Goal: Task Accomplishment & Management: Manage account settings

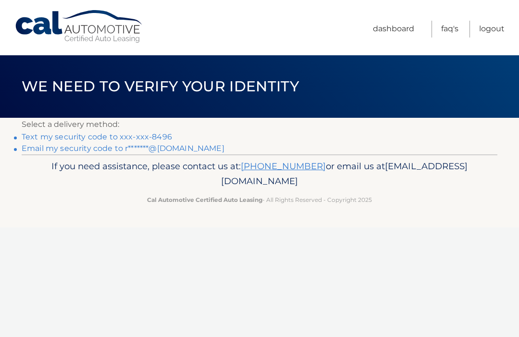
click at [157, 135] on link "Text my security code to xxx-xxx-8496" at bounding box center [97, 136] width 150 height 9
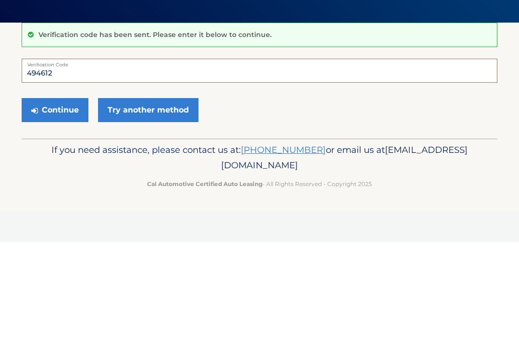
type input "494612"
click at [65, 193] on button "Continue" at bounding box center [55, 205] width 67 height 24
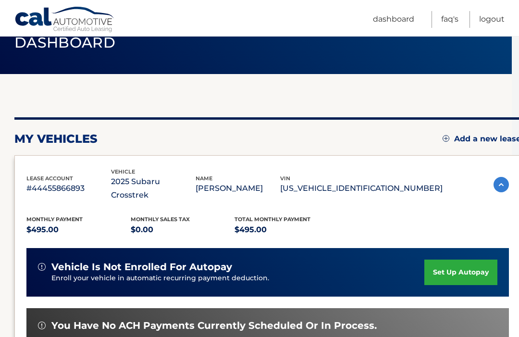
scroll to position [43, 7]
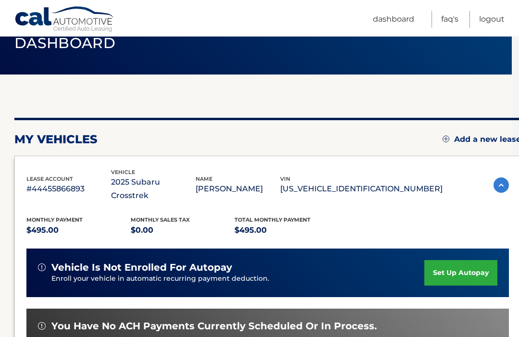
click at [444, 136] on img at bounding box center [445, 139] width 7 height 7
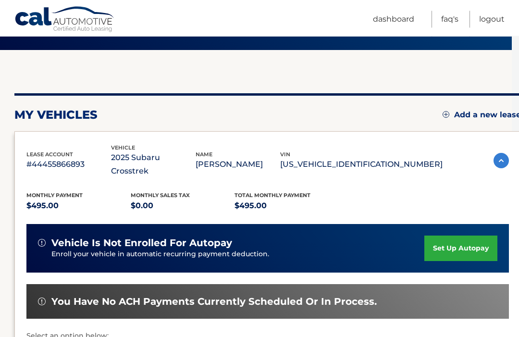
scroll to position [68, 7]
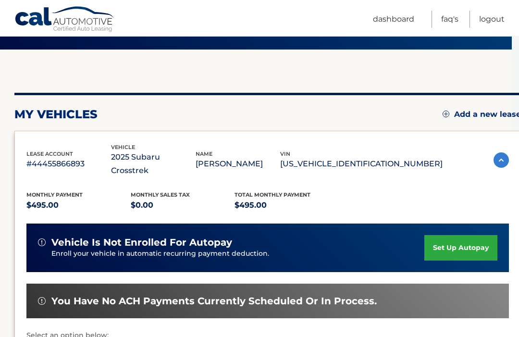
click at [455, 235] on link "set up autopay" at bounding box center [460, 247] width 73 height 25
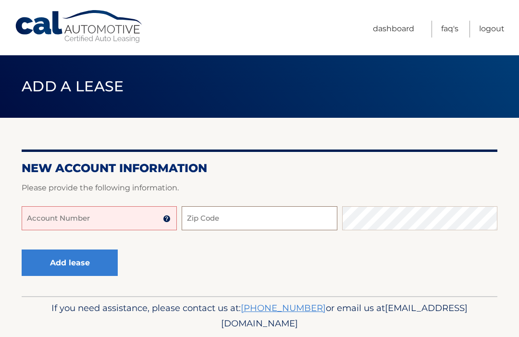
click at [205, 216] on input "Zip Code" at bounding box center [259, 218] width 155 height 24
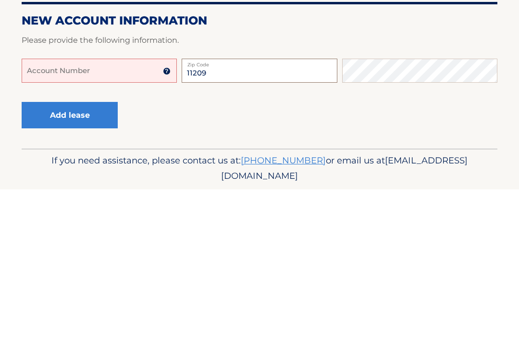
type input "11209"
click at [83, 249] on button "Add lease" at bounding box center [70, 262] width 96 height 26
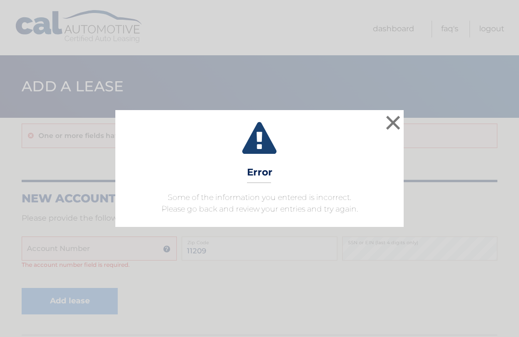
click at [395, 120] on button "×" at bounding box center [392, 122] width 19 height 19
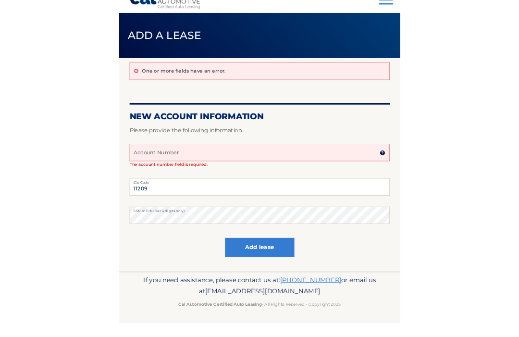
scroll to position [69, 0]
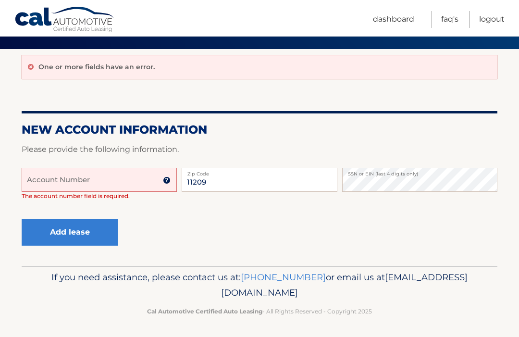
click at [487, 333] on footer "If you need assistance, please contact us at: [PHONE_NUMBER] or email us at [EM…" at bounding box center [259, 302] width 519 height 73
click at [488, 275] on div "If you need assistance, please contact us at: [PHONE_NUMBER] or email us at [EM…" at bounding box center [259, 293] width 475 height 54
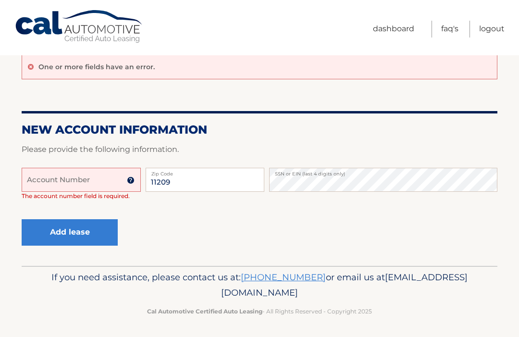
scroll to position [17, 0]
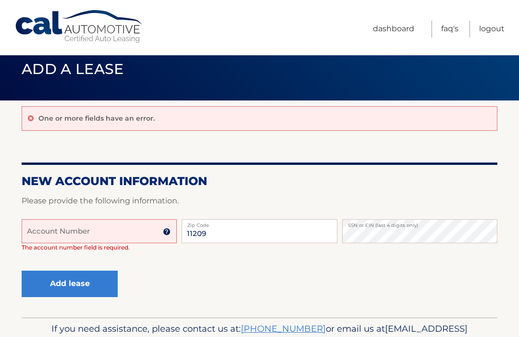
click at [518, 136] on html "Cal Automotive Menu Dashboard FAQ's Logout" at bounding box center [259, 151] width 519 height 337
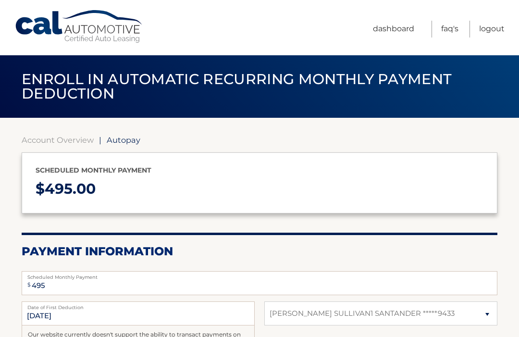
select select "YzllMDlhZDktZjk2Yy00MTA0LWI0NWEtM2FjZDlmMzJlYjcw"
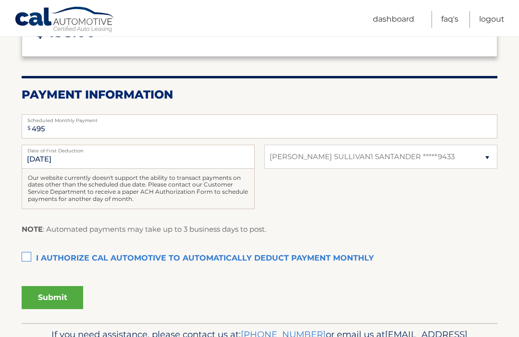
scroll to position [159, 0]
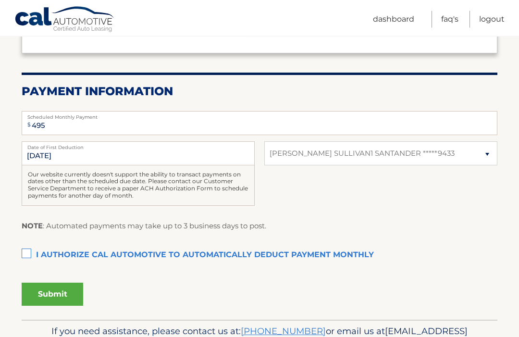
click at [24, 253] on label "I authorize cal automotive to automatically deduct payment monthly This checkbo…" at bounding box center [259, 255] width 475 height 19
click at [0, 0] on input "I authorize cal automotive to automatically deduct payment monthly This checkbo…" at bounding box center [0, 0] width 0 height 0
click at [61, 287] on button "Submit" at bounding box center [52, 293] width 61 height 23
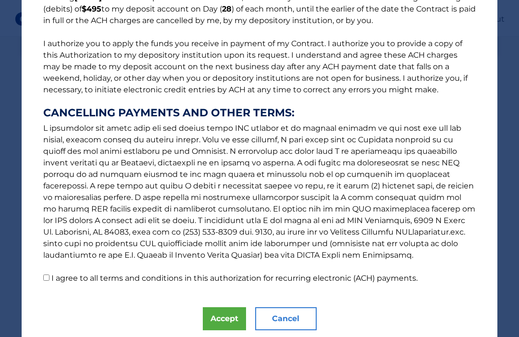
scroll to position [97, 0]
click at [231, 322] on button "Accept" at bounding box center [224, 318] width 43 height 23
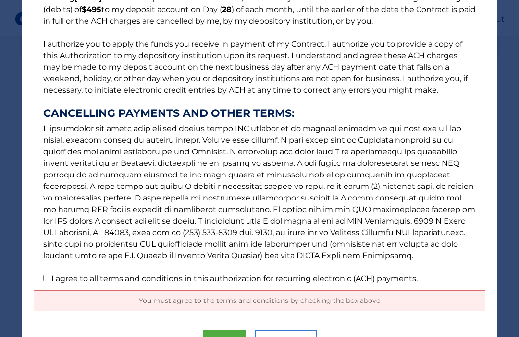
click at [44, 280] on input "I agree to all terms and conditions in this authorization for recurring electro…" at bounding box center [46, 278] width 6 height 6
checkbox input "true"
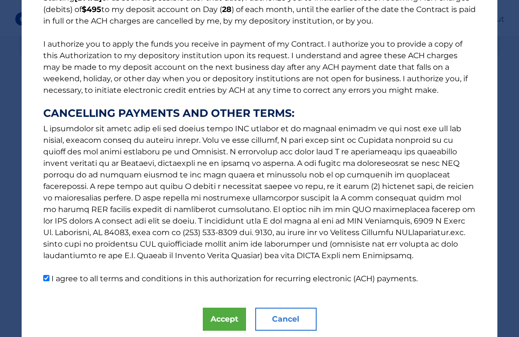
click at [227, 321] on button "Accept" at bounding box center [224, 318] width 43 height 23
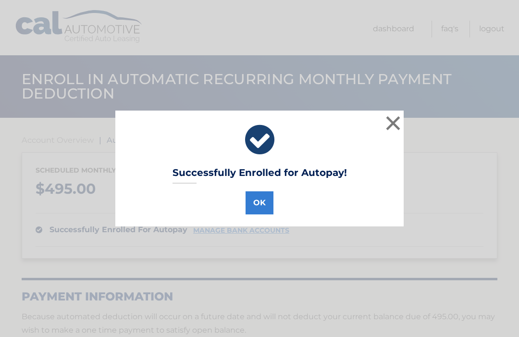
click at [253, 208] on button "OK" at bounding box center [259, 202] width 28 height 23
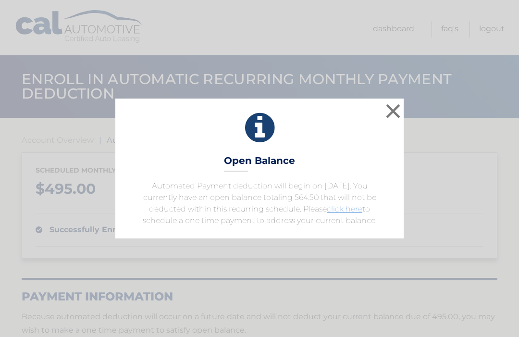
click at [390, 111] on button "×" at bounding box center [392, 110] width 19 height 19
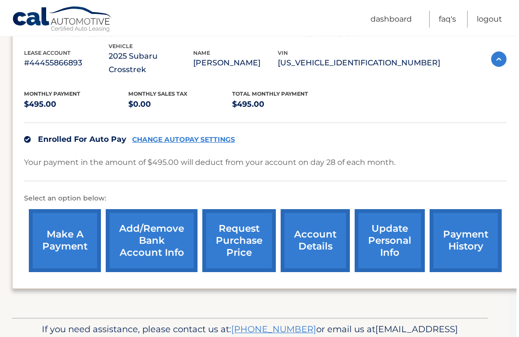
scroll to position [175, 7]
